Goal: Transaction & Acquisition: Purchase product/service

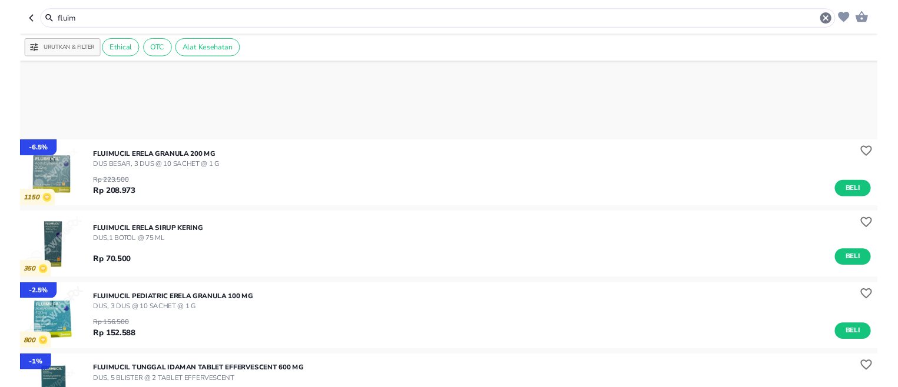
scroll to position [224, 0]
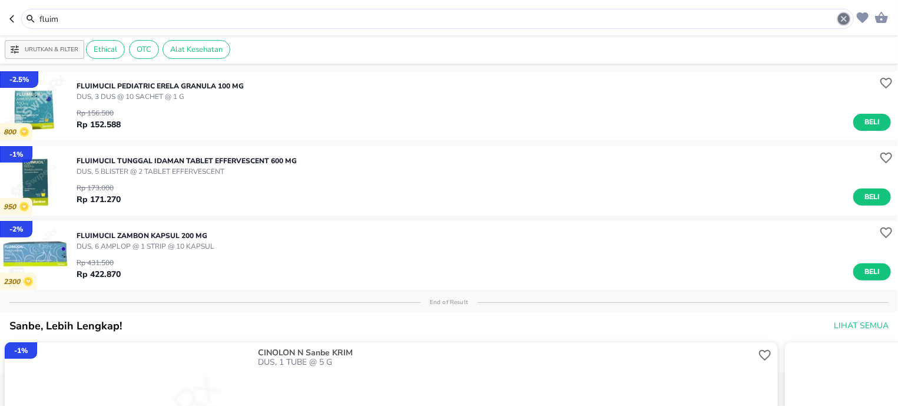
click at [841, 21] on icon "button" at bounding box center [843, 19] width 14 height 14
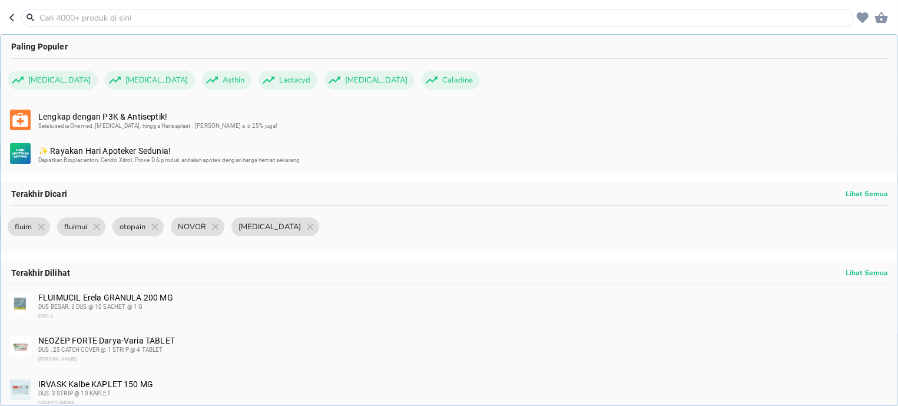
click at [768, 18] on input "text" at bounding box center [444, 18] width 812 height 12
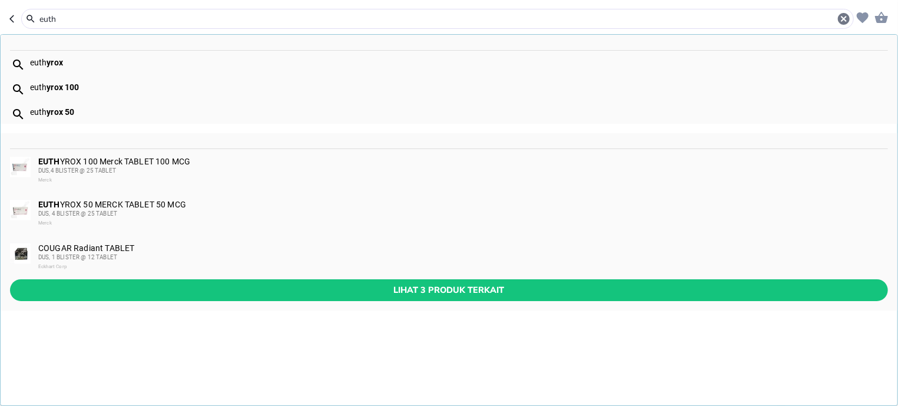
type input "euth"
click at [381, 212] on div "DUS, 4 BLISTER @ 25 TABLET" at bounding box center [462, 213] width 848 height 9
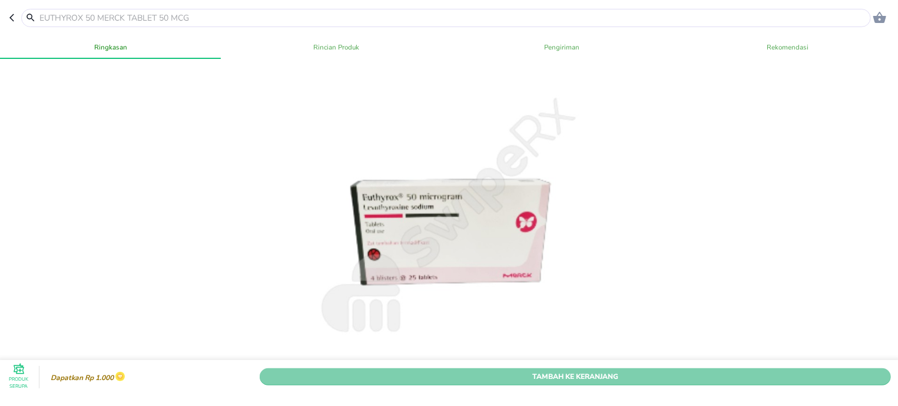
click at [663, 370] on span "Tambah Ke Keranjang" at bounding box center [574, 376] width 613 height 12
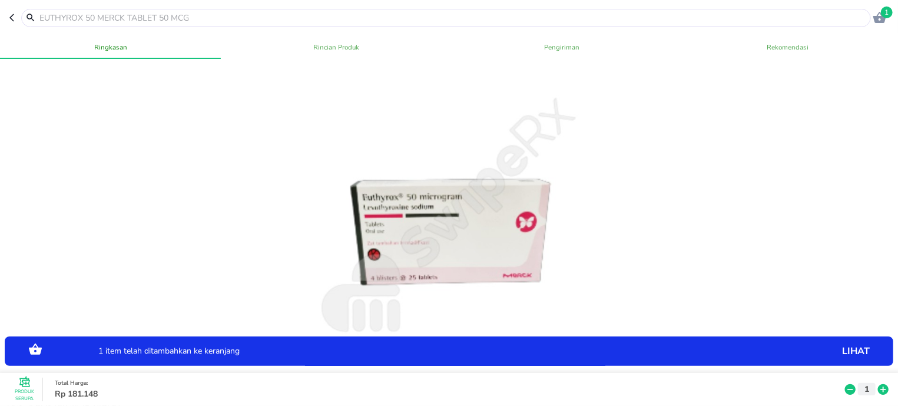
click at [383, 24] on input "text" at bounding box center [452, 18] width 829 height 12
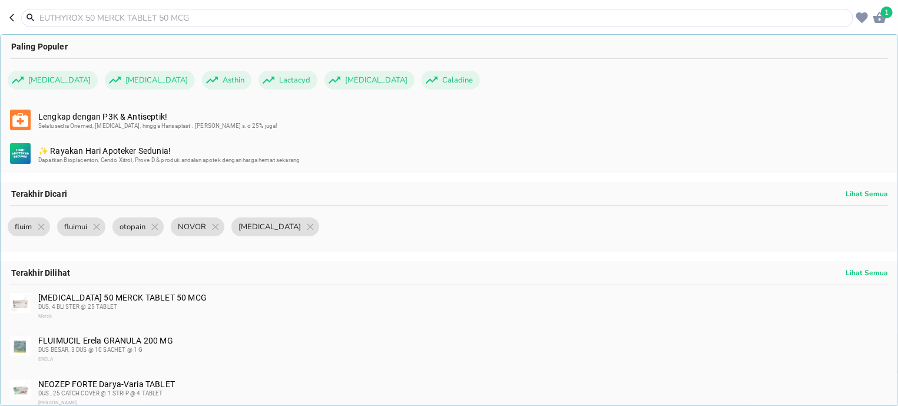
click at [387, 18] on input "text" at bounding box center [444, 18] width 812 height 12
